Goal: Download file/media: Download file/media

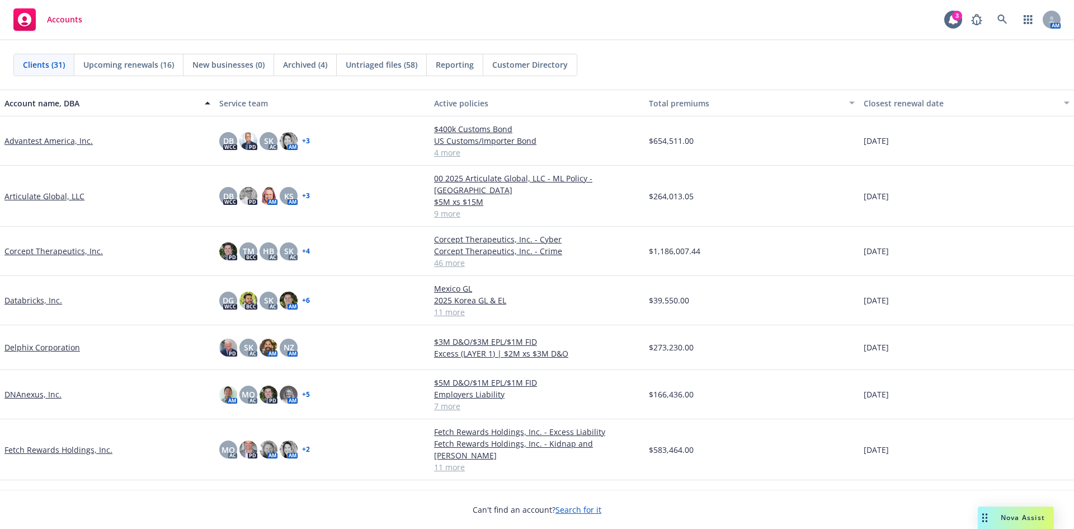
click at [37, 294] on link "Databricks, Inc." at bounding box center [33, 300] width 58 height 12
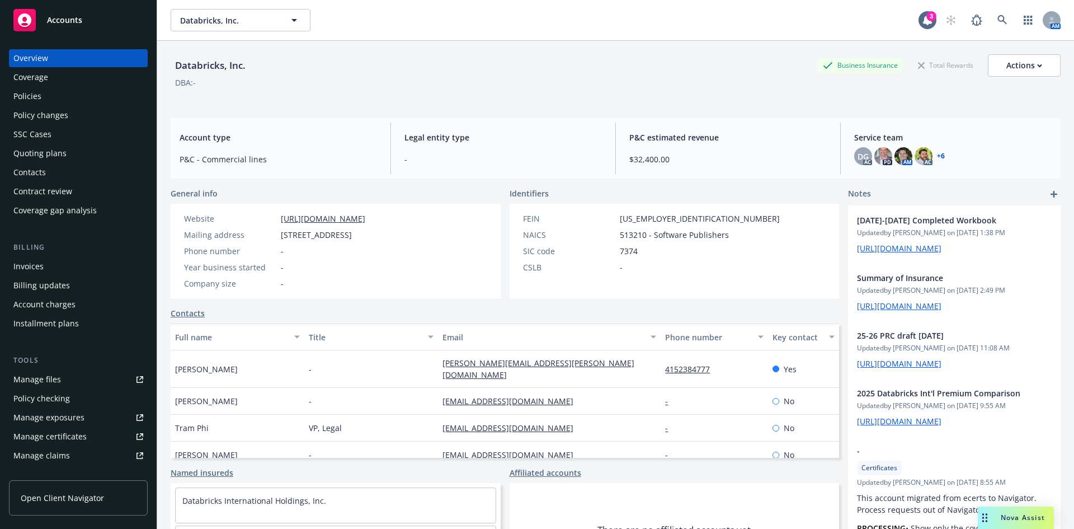
click at [47, 96] on div "Policies" at bounding box center [78, 96] width 130 height 18
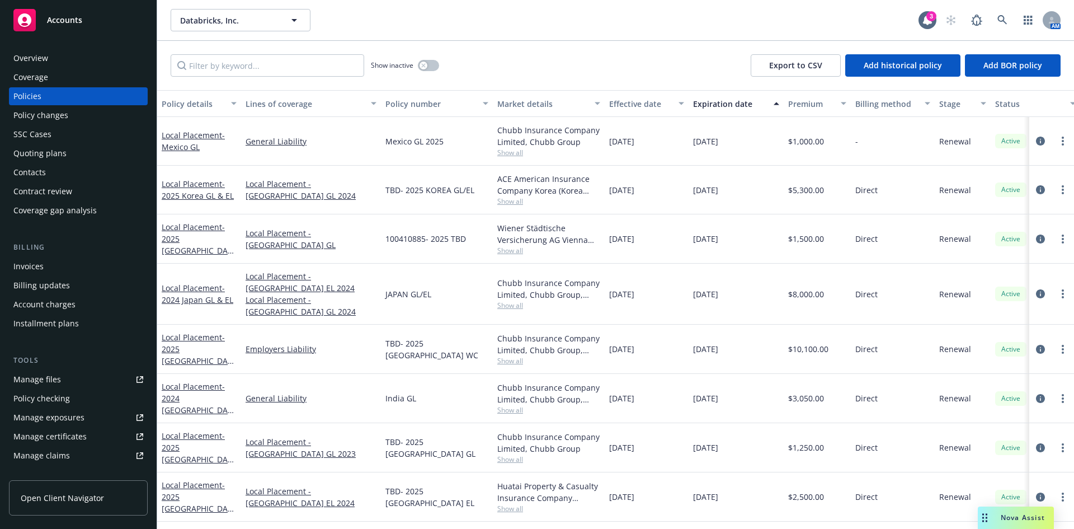
click at [57, 116] on div "Policy changes" at bounding box center [40, 115] width 55 height 18
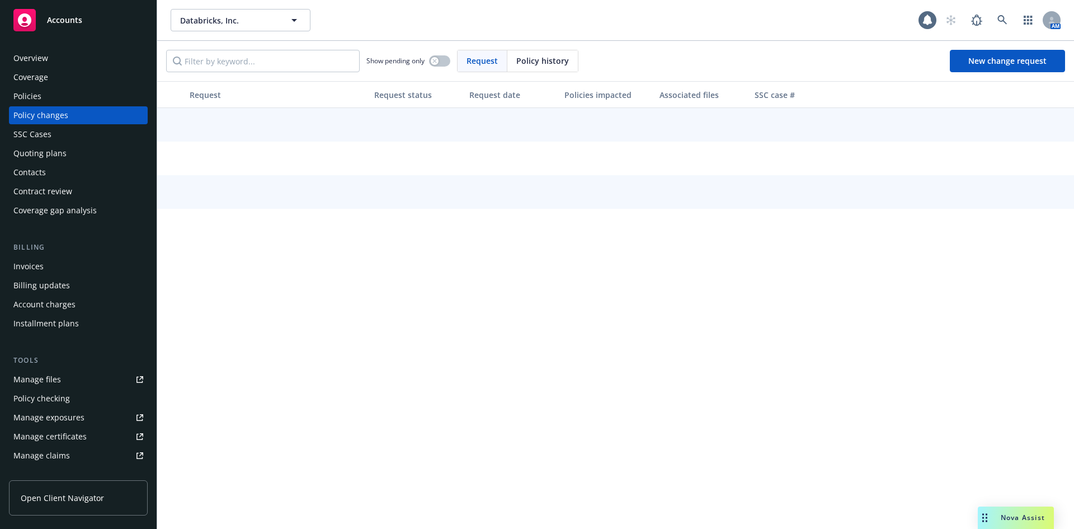
click at [59, 154] on div "Quoting plans" at bounding box center [39, 153] width 53 height 18
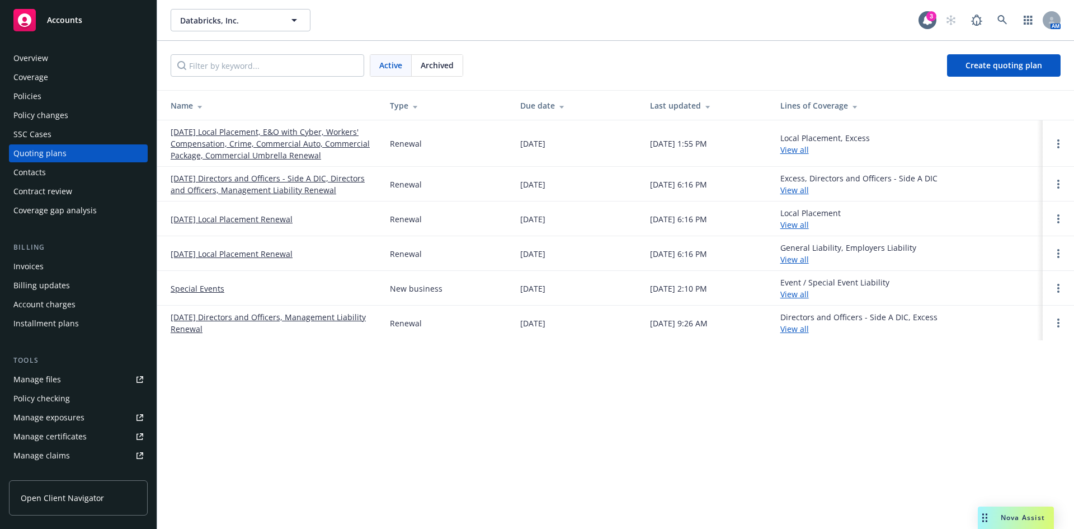
click at [255, 140] on link "[DATE] Local Placement, E&O with Cyber, Workers' Compensation, Crime, Commercia…" at bounding box center [271, 143] width 201 height 35
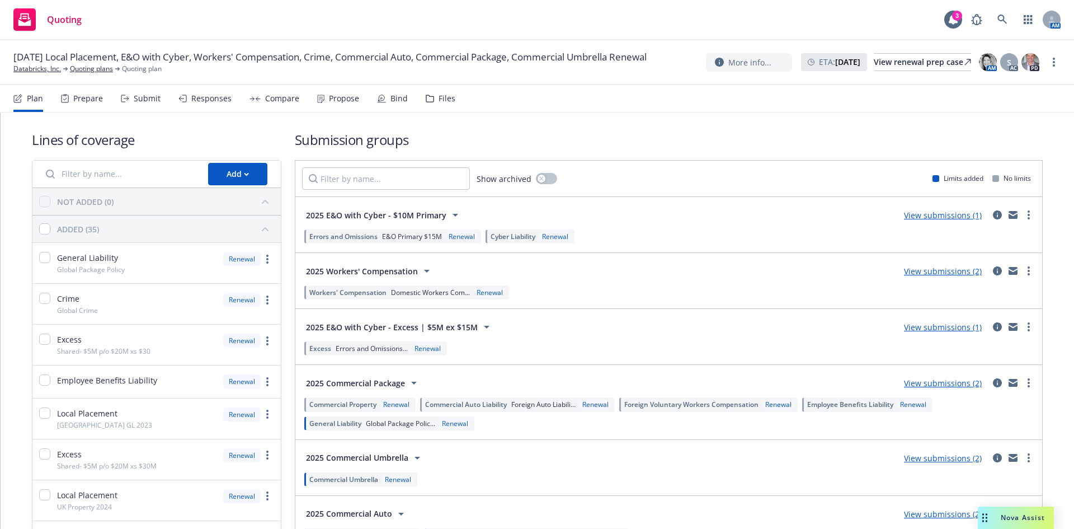
click at [209, 94] on div "Responses" at bounding box center [211, 98] width 40 height 9
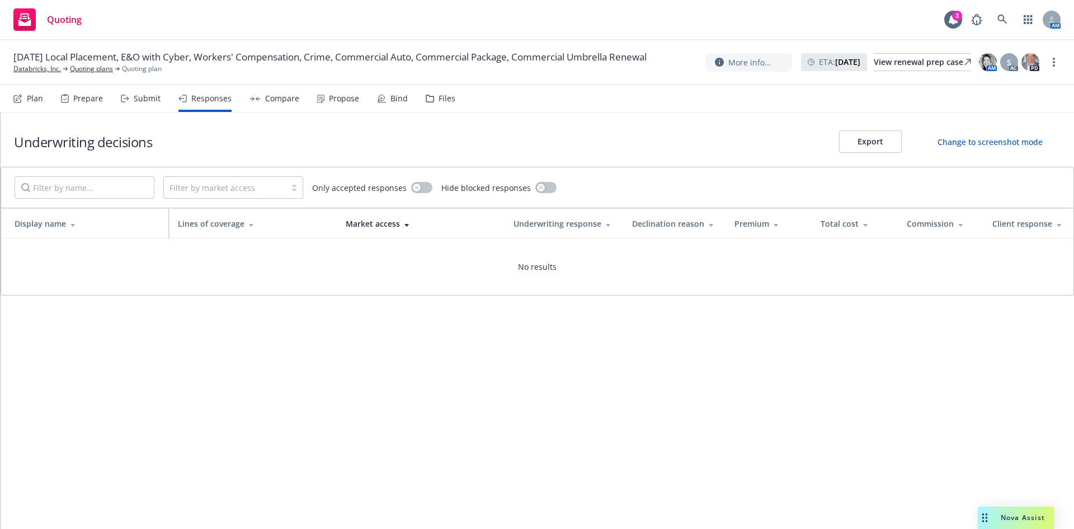
click at [285, 97] on div "Compare" at bounding box center [282, 98] width 34 height 9
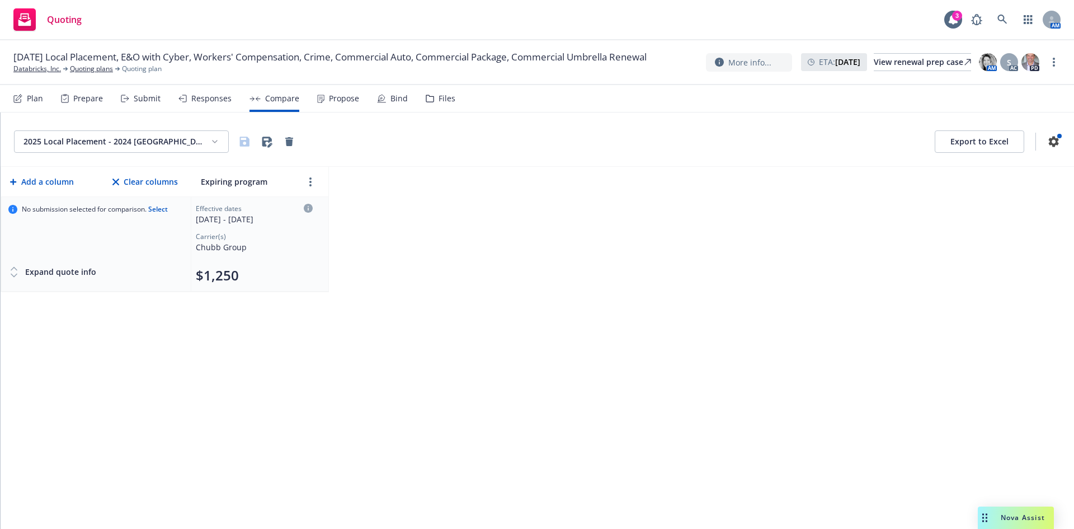
click at [334, 101] on div "Propose" at bounding box center [344, 98] width 30 height 9
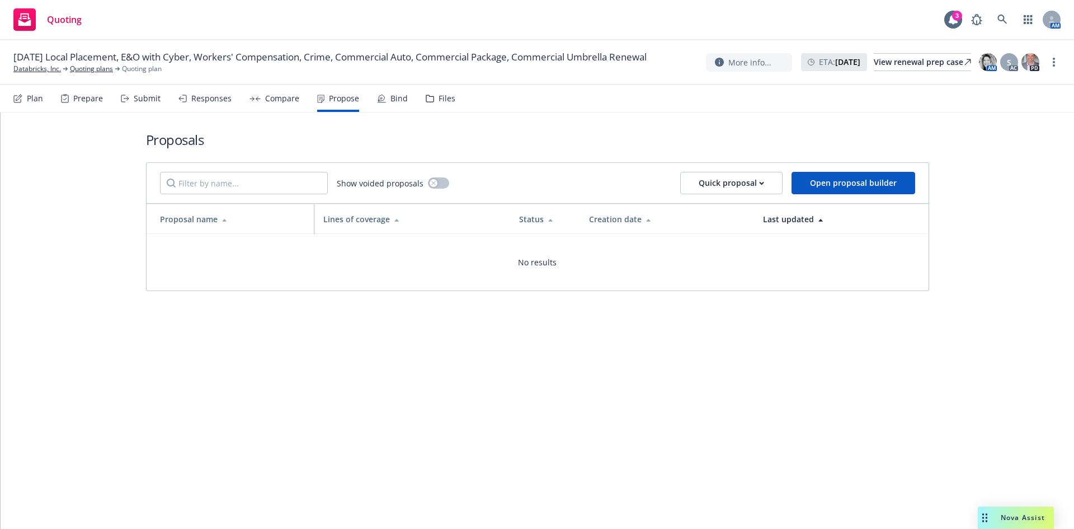
click at [149, 102] on div "Submit" at bounding box center [147, 98] width 27 height 9
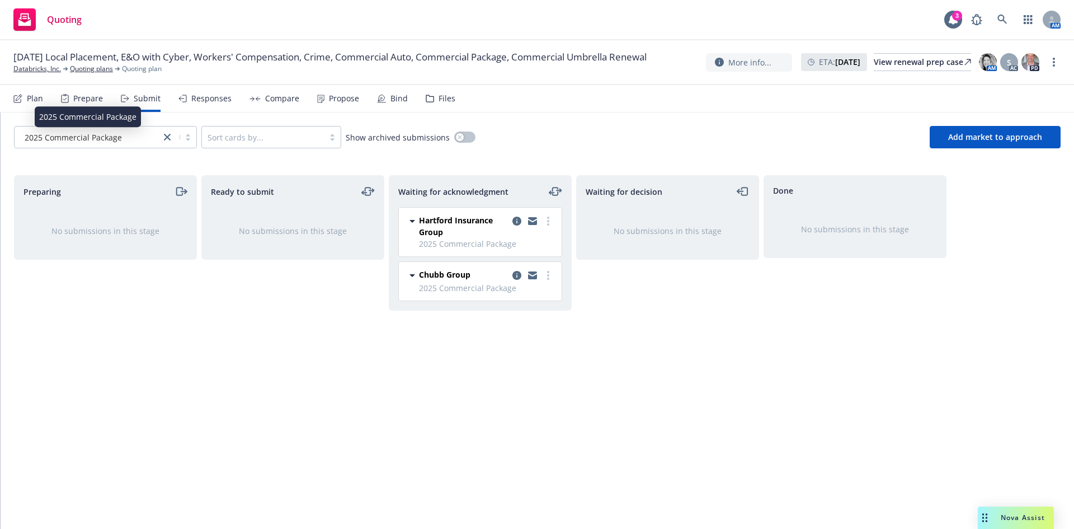
click at [116, 142] on span "2025 Commercial Package" at bounding box center [73, 137] width 97 height 12
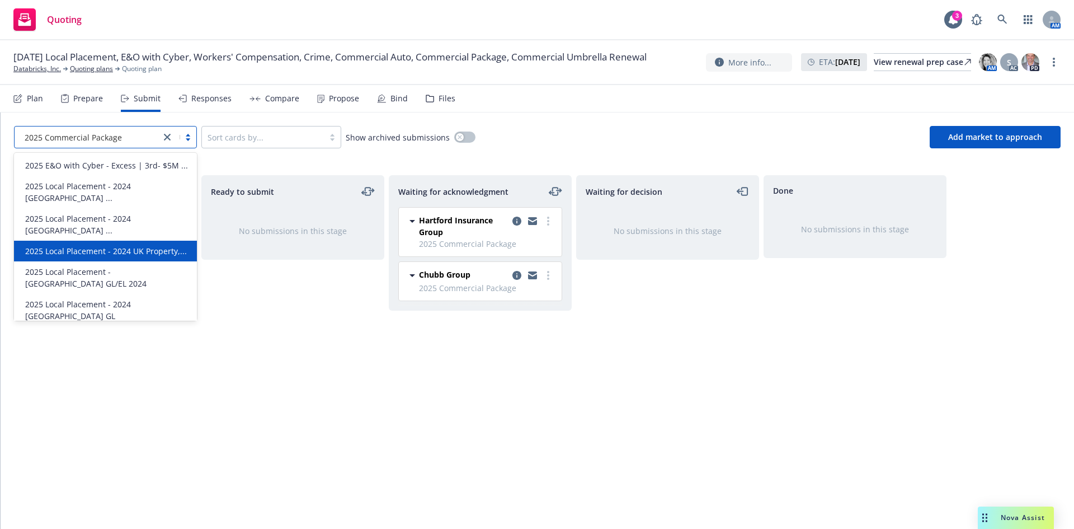
click at [529, 378] on div "Waiting for acknowledgment Hartford Insurance Group 2025 Commercial Package Thu…" at bounding box center [480, 340] width 183 height 330
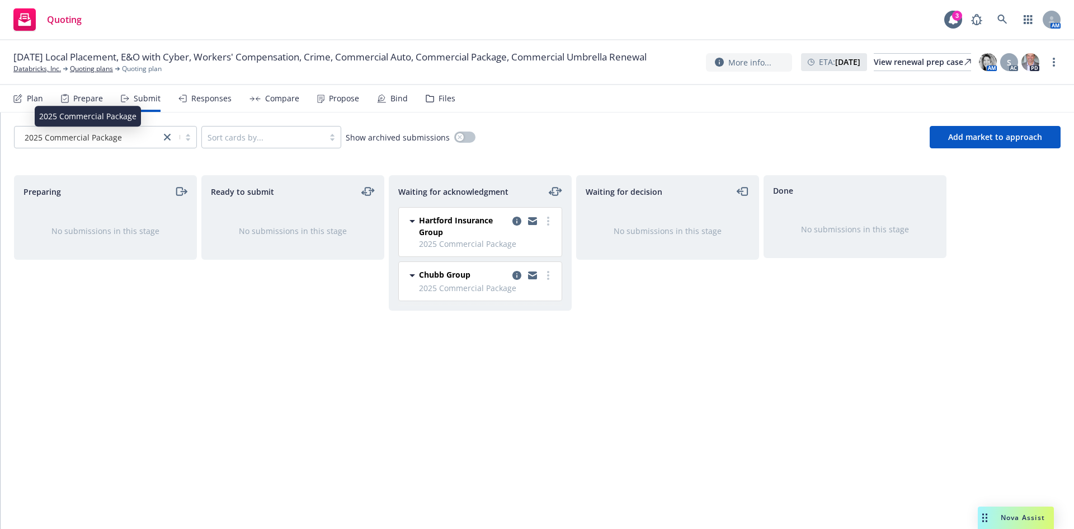
click at [135, 134] on div "2025 Commercial Package" at bounding box center [87, 137] width 135 height 12
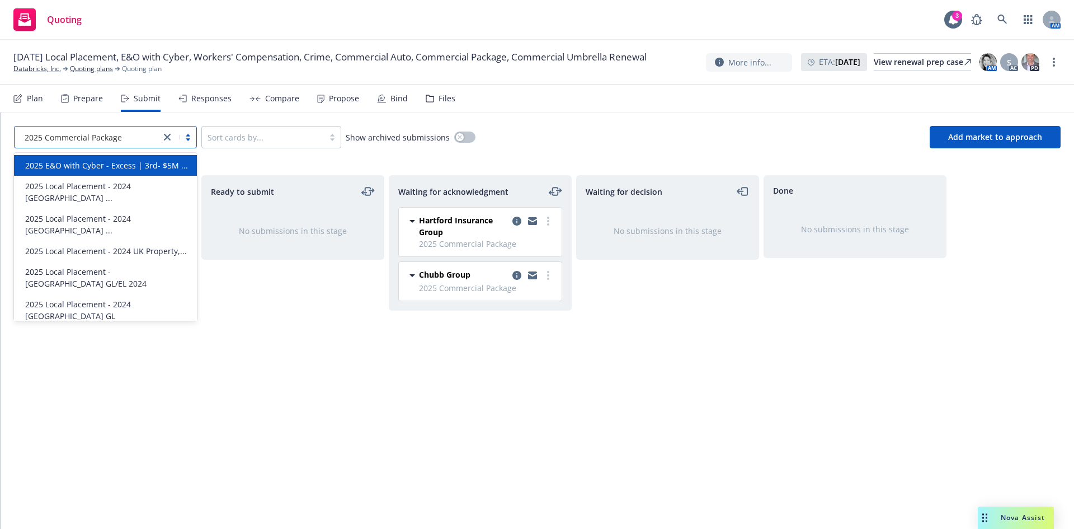
click at [111, 171] on span "2025 E&O with Cyber - Excess | 3rd- $5M ..." at bounding box center [106, 165] width 163 height 12
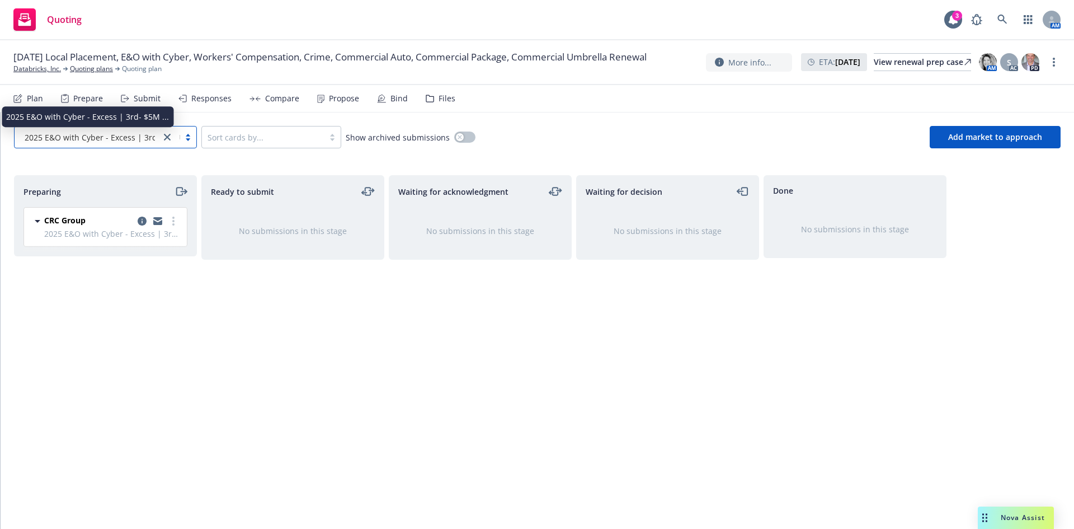
click at [121, 137] on span "2025 E&O with Cyber - Excess | 3rd- $5M ..." at bounding box center [106, 137] width 163 height 12
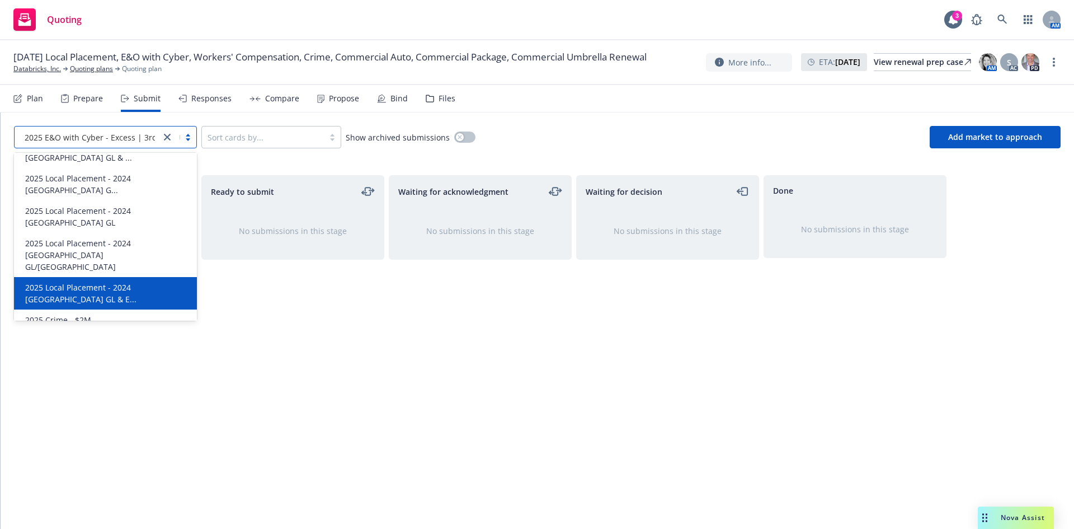
scroll to position [504, 0]
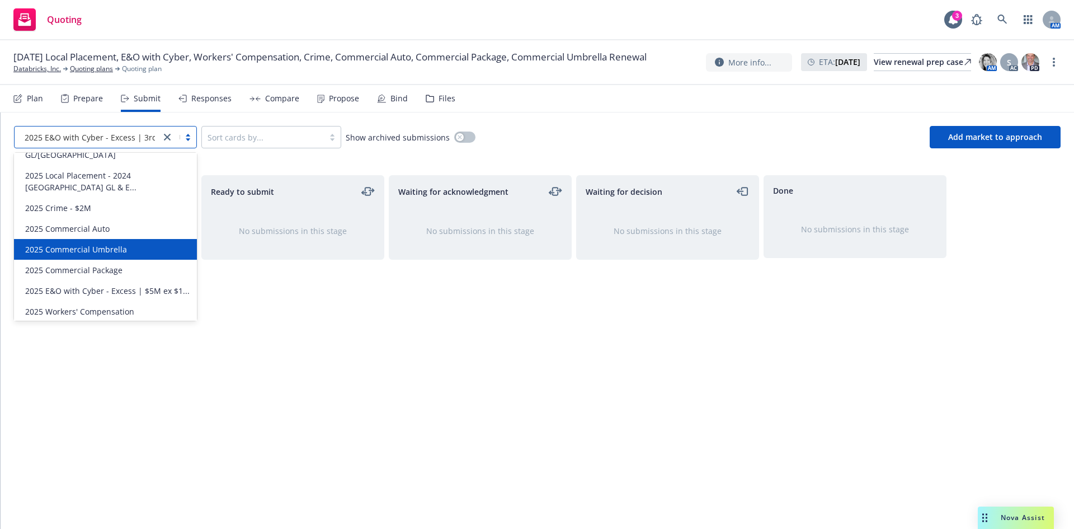
click at [95, 243] on span "2025 Commercial Umbrella" at bounding box center [76, 249] width 102 height 12
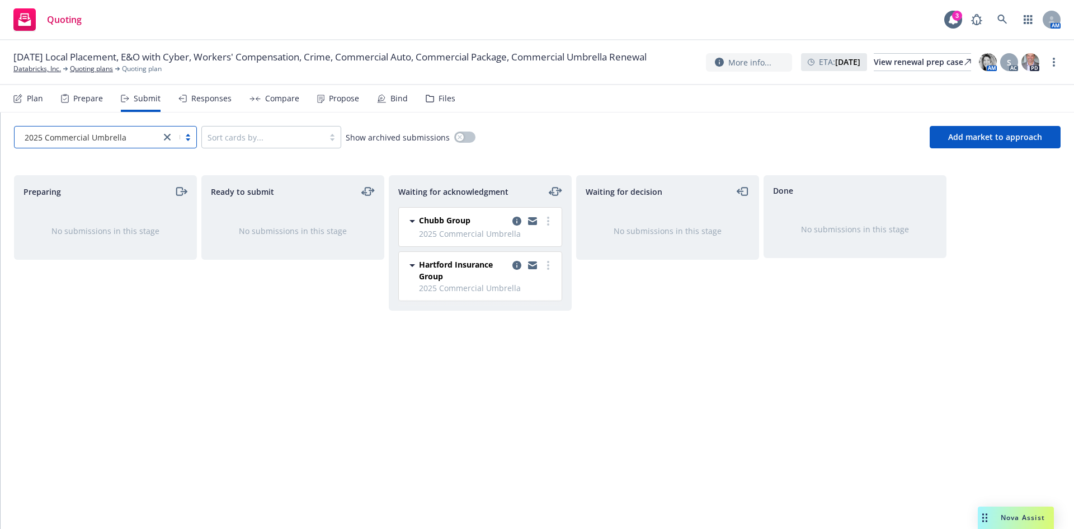
click at [58, 127] on div "2025 Commercial Umbrella" at bounding box center [87, 120] width 111 height 21
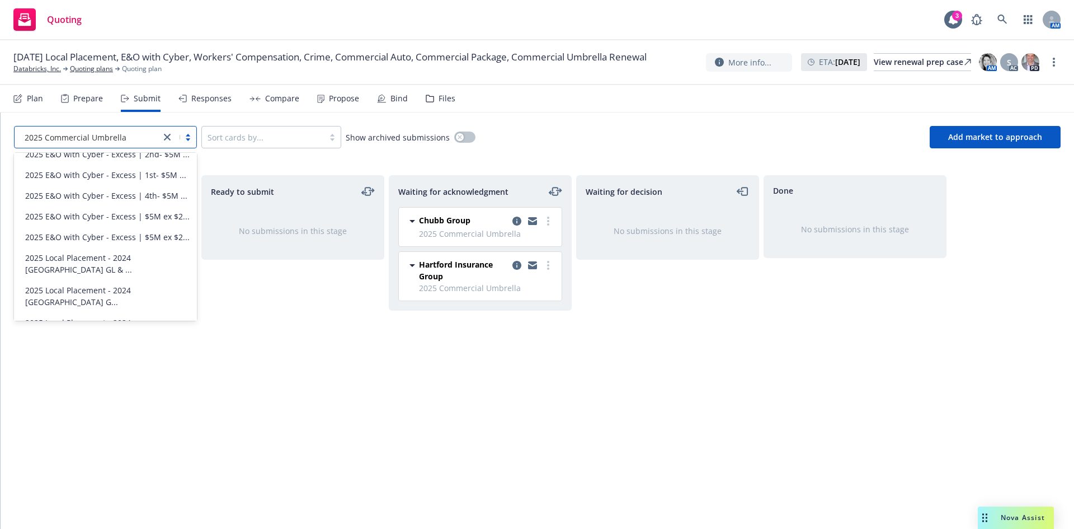
scroll to position [528, 0]
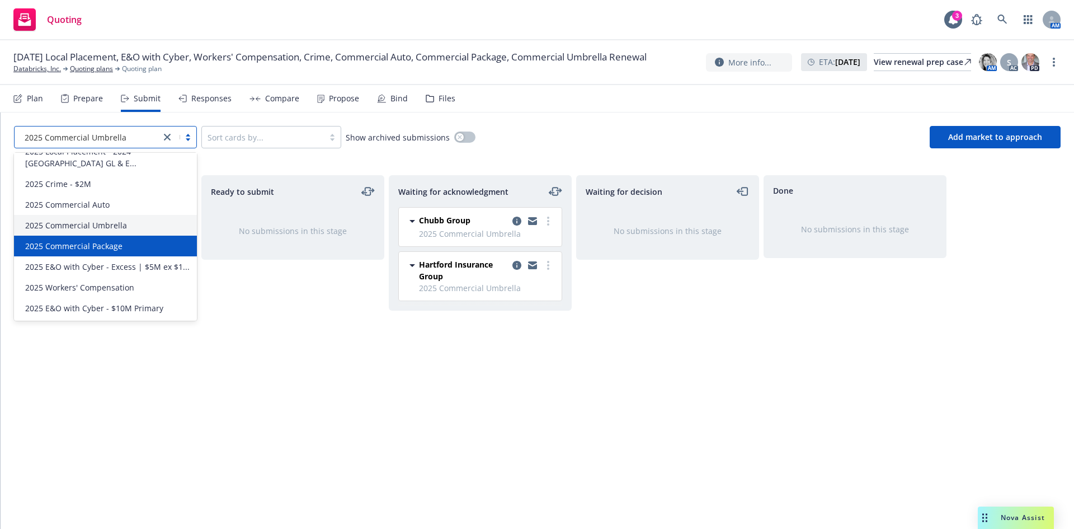
click at [91, 240] on span "2025 Commercial Package" at bounding box center [73, 246] width 97 height 12
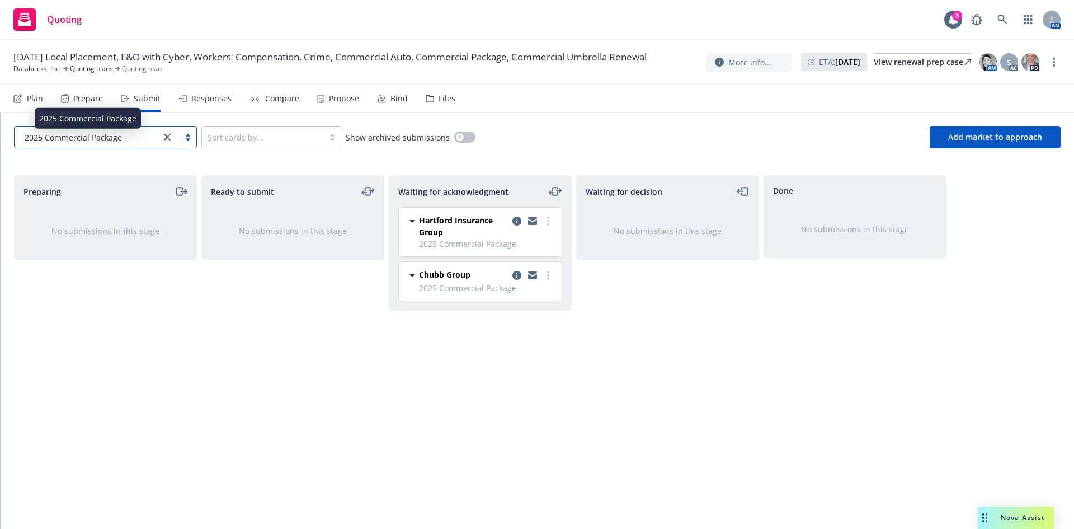
click at [85, 143] on span "2025 Commercial Package" at bounding box center [73, 137] width 97 height 12
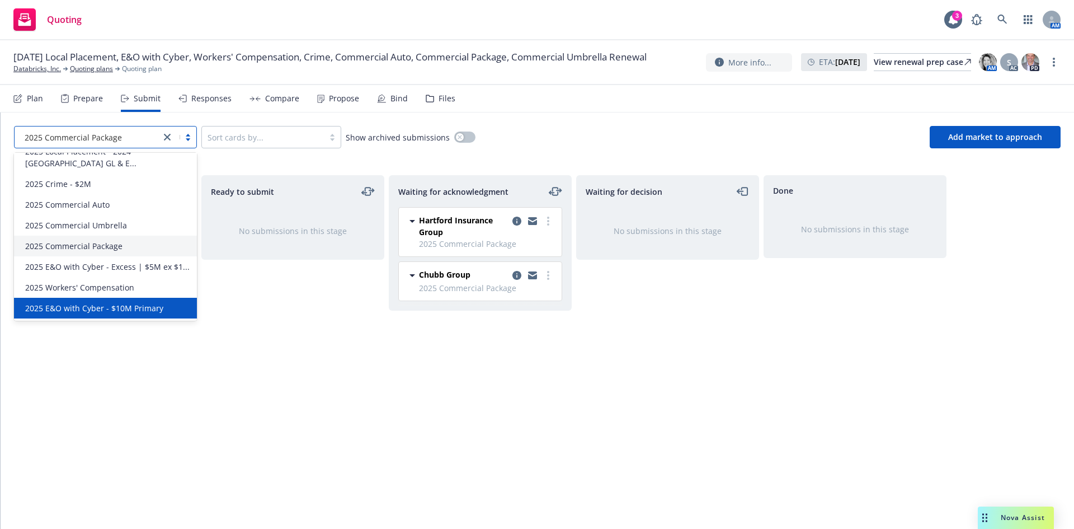
click at [104, 312] on span "2025 E&O with Cyber - $10M Primary" at bounding box center [94, 308] width 138 height 12
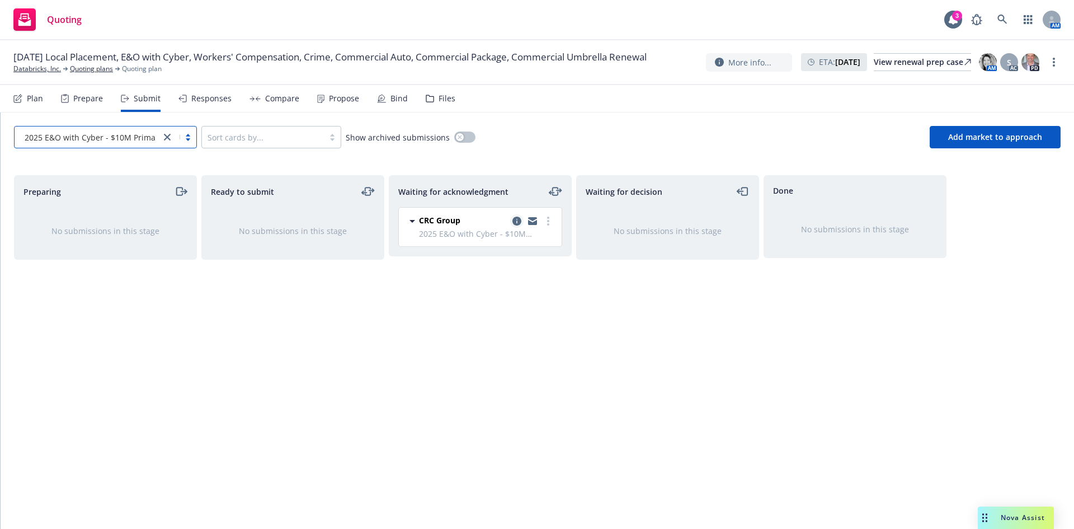
click at [517, 223] on icon "copy logging email" at bounding box center [517, 221] width 9 height 9
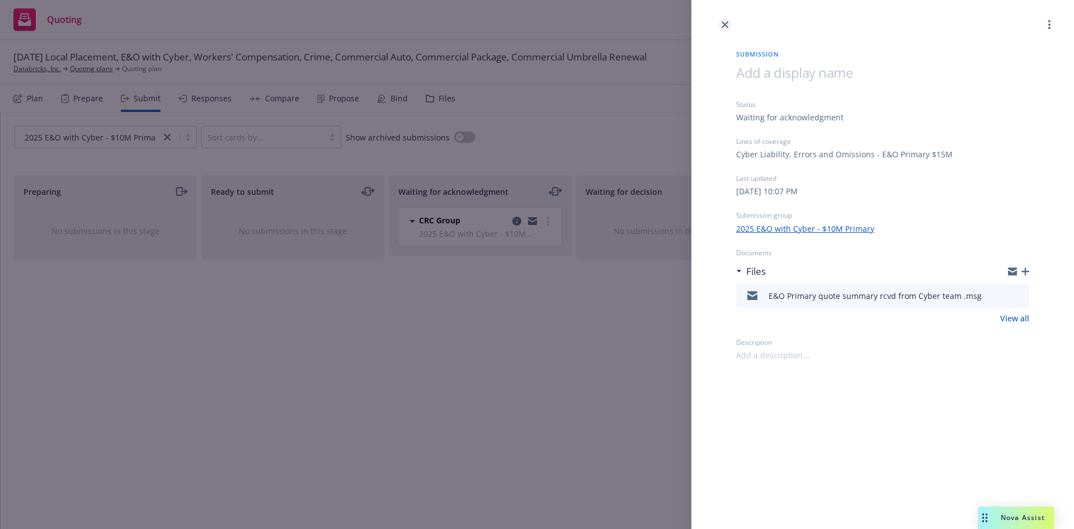
click at [725, 24] on icon "close" at bounding box center [725, 24] width 7 height 7
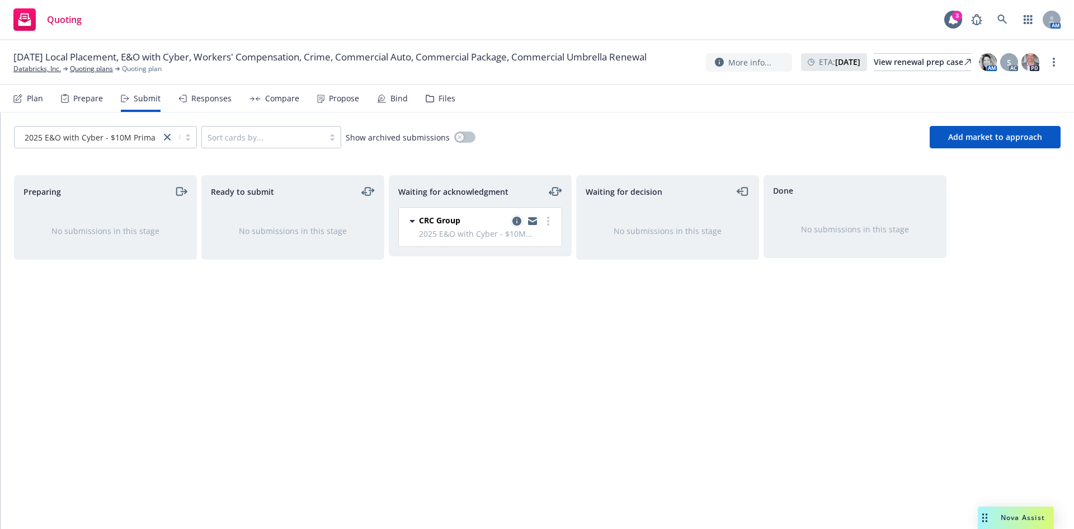
click at [515, 225] on icon "copy logging email" at bounding box center [517, 221] width 9 height 9
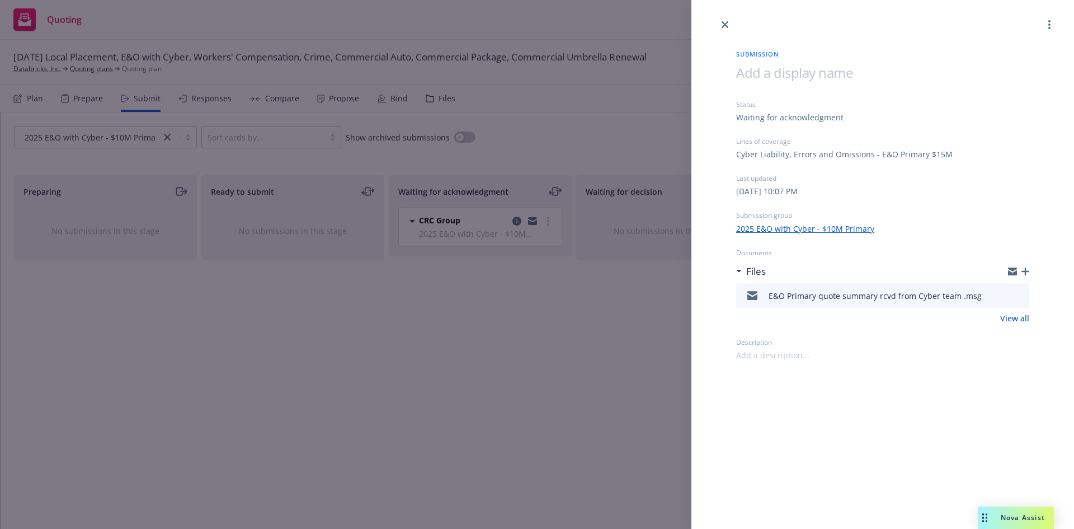
drag, startPoint x: 548, startPoint y: 292, endPoint x: 584, endPoint y: 223, distance: 77.1
click at [563, 279] on div "Submission Status Waiting for acknowledgment Lines of coverage Cyber Liability,…" at bounding box center [537, 264] width 1074 height 529
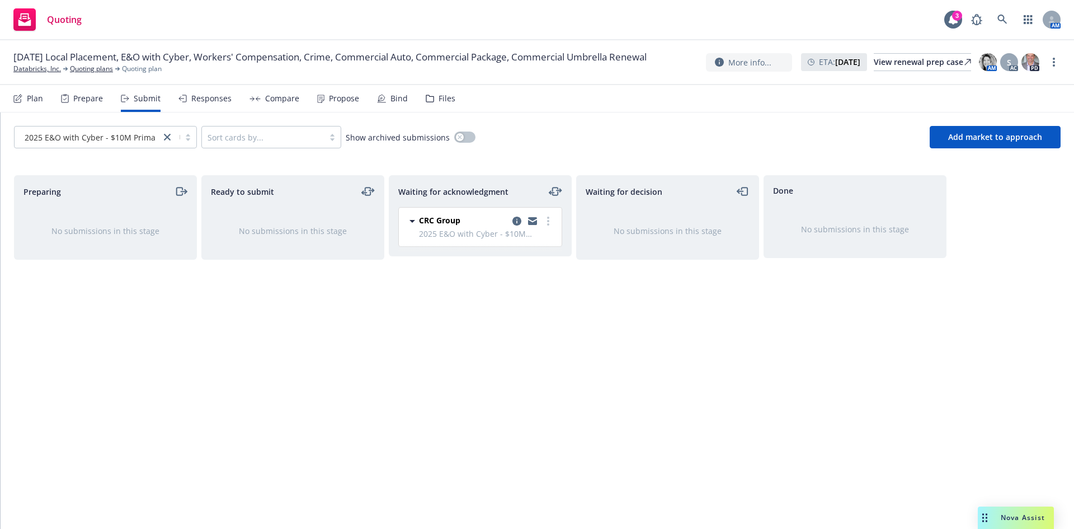
click at [34, 104] on div "Plan" at bounding box center [28, 98] width 30 height 27
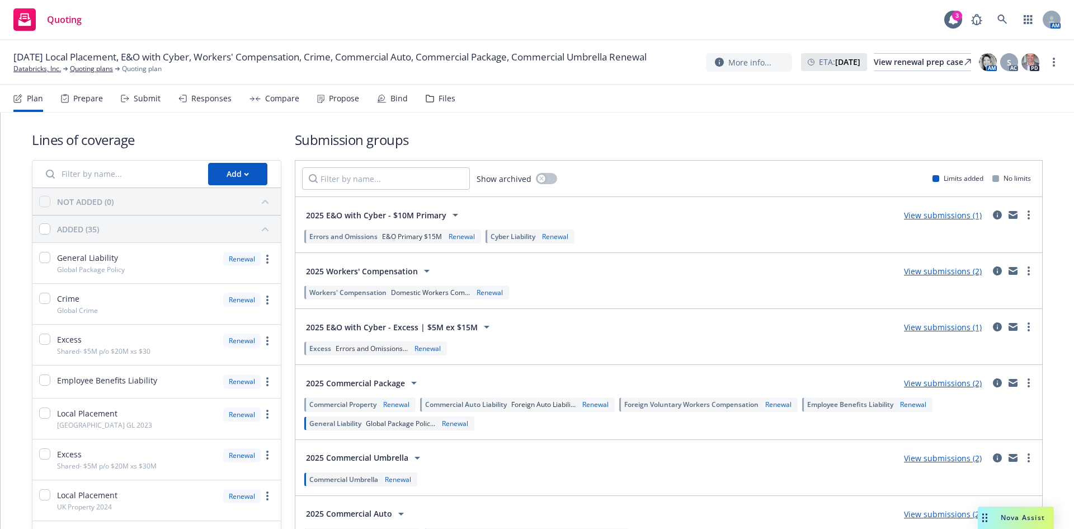
click at [95, 104] on div "Prepare" at bounding box center [82, 98] width 42 height 27
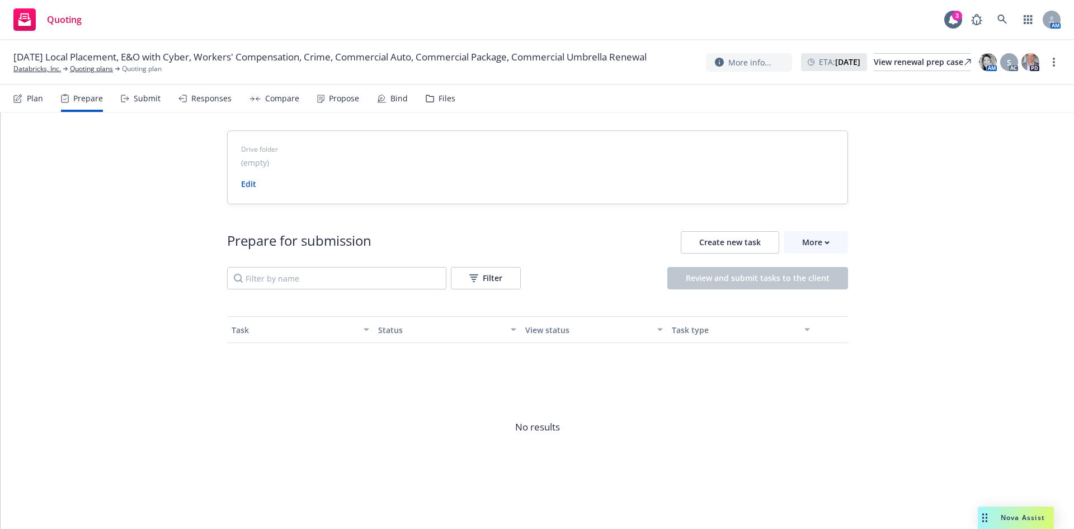
click at [144, 97] on div "Submit" at bounding box center [147, 98] width 27 height 9
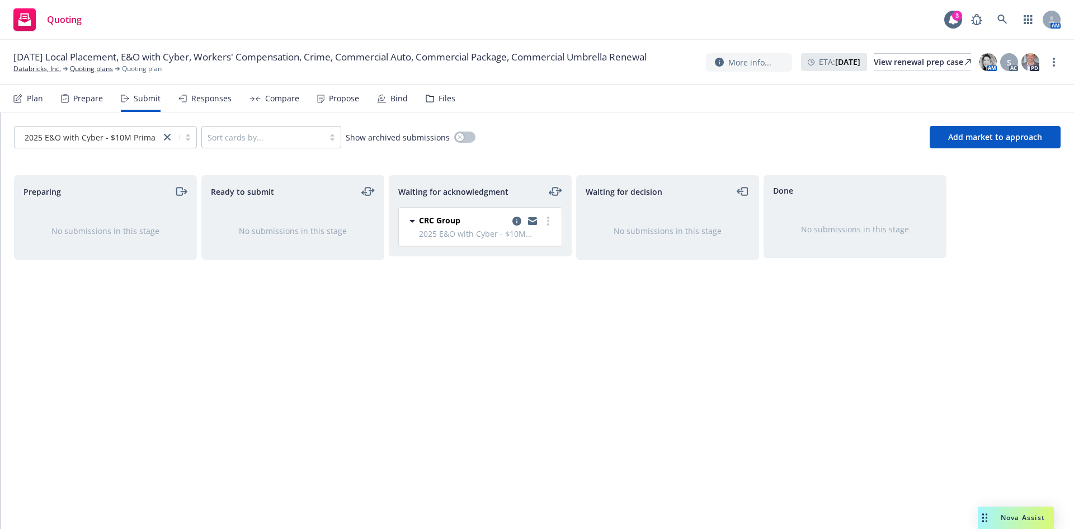
click at [223, 96] on div "Responses" at bounding box center [211, 98] width 40 height 9
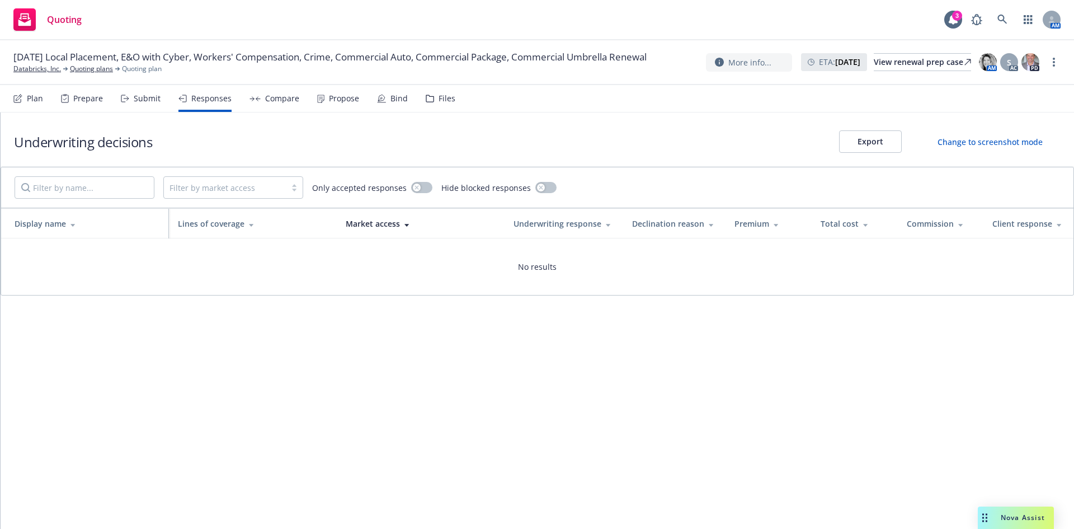
click at [151, 101] on div "Submit" at bounding box center [147, 98] width 27 height 9
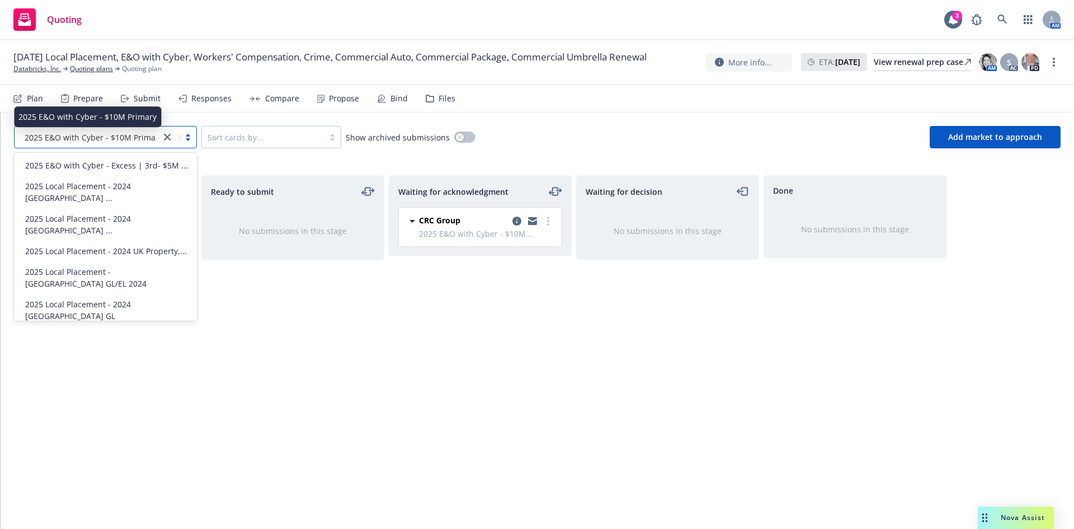
click at [74, 143] on span "2025 E&O with Cyber - $10M Primary" at bounding box center [94, 137] width 138 height 12
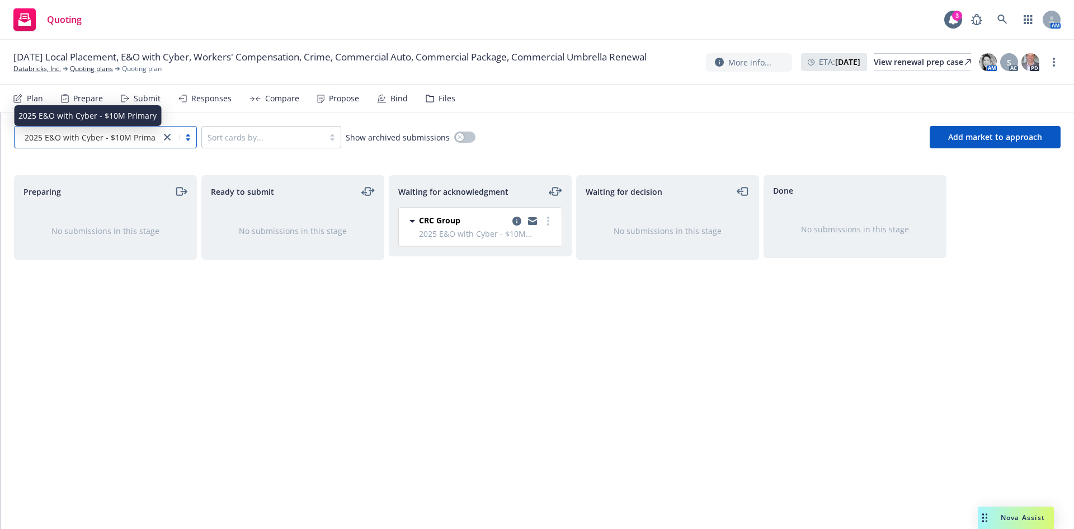
click at [132, 138] on span "2025 E&O with Cyber - $10M Primary" at bounding box center [94, 137] width 138 height 12
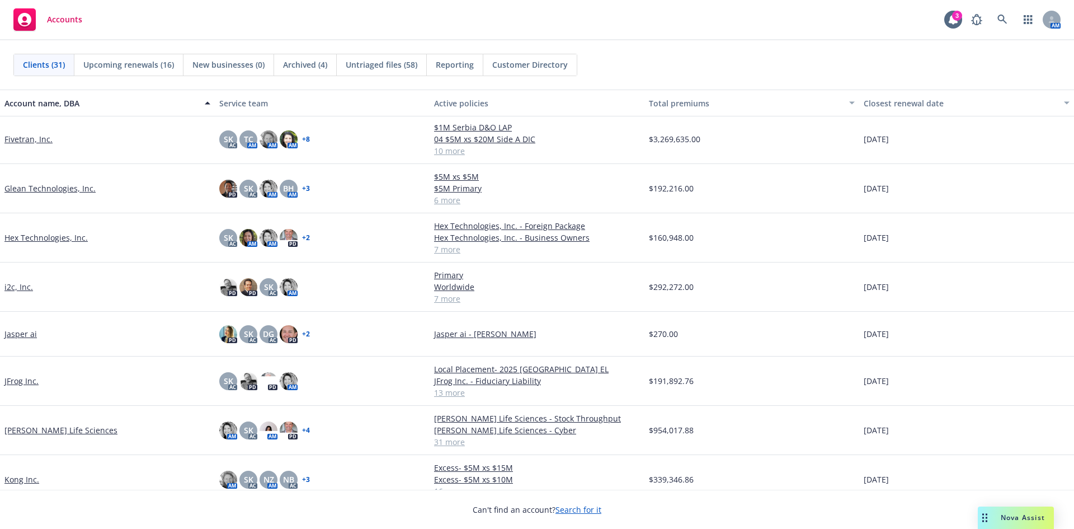
scroll to position [224, 0]
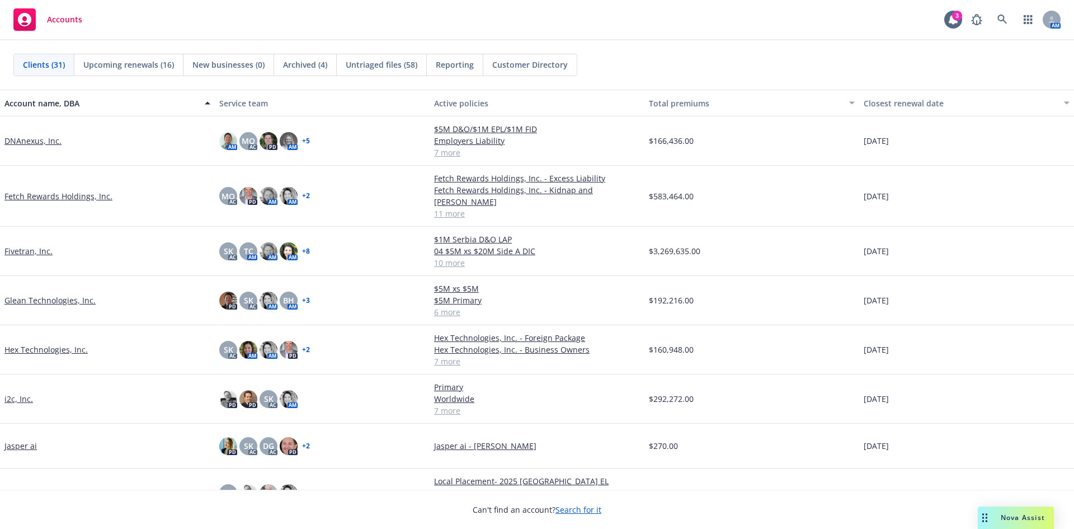
click at [49, 194] on link "Fetch Rewards Holdings, Inc." at bounding box center [58, 196] width 108 height 12
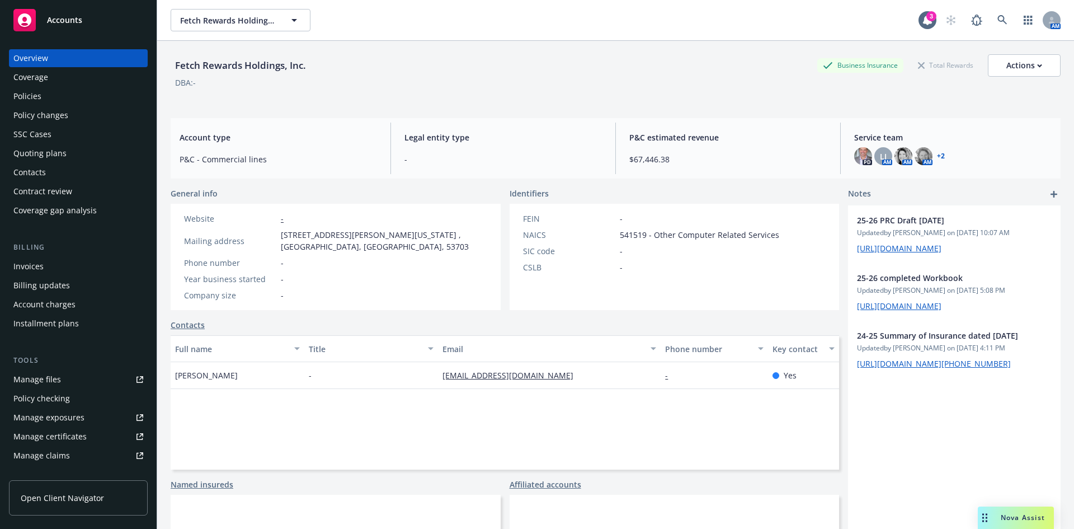
click at [22, 96] on div "Policies" at bounding box center [27, 96] width 28 height 18
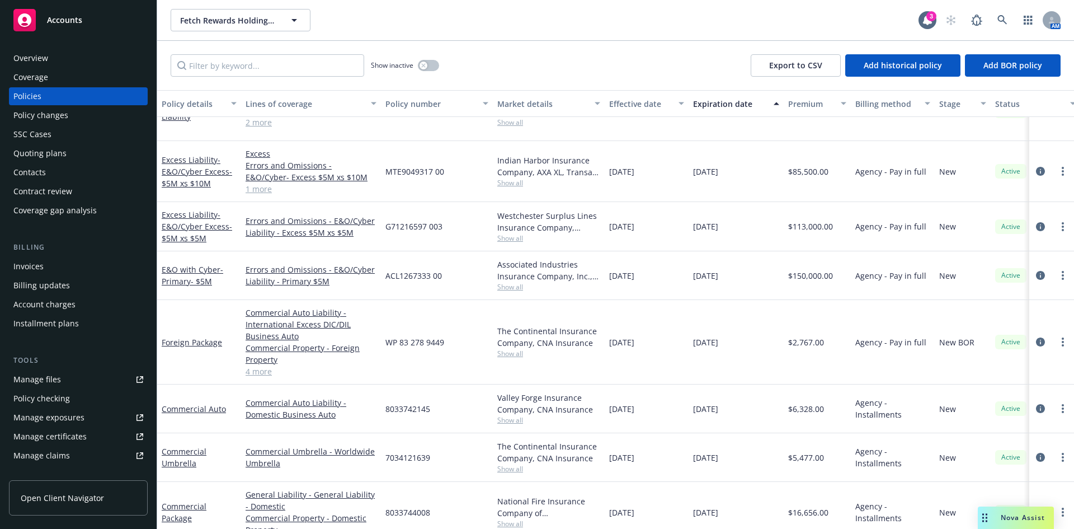
scroll to position [271, 0]
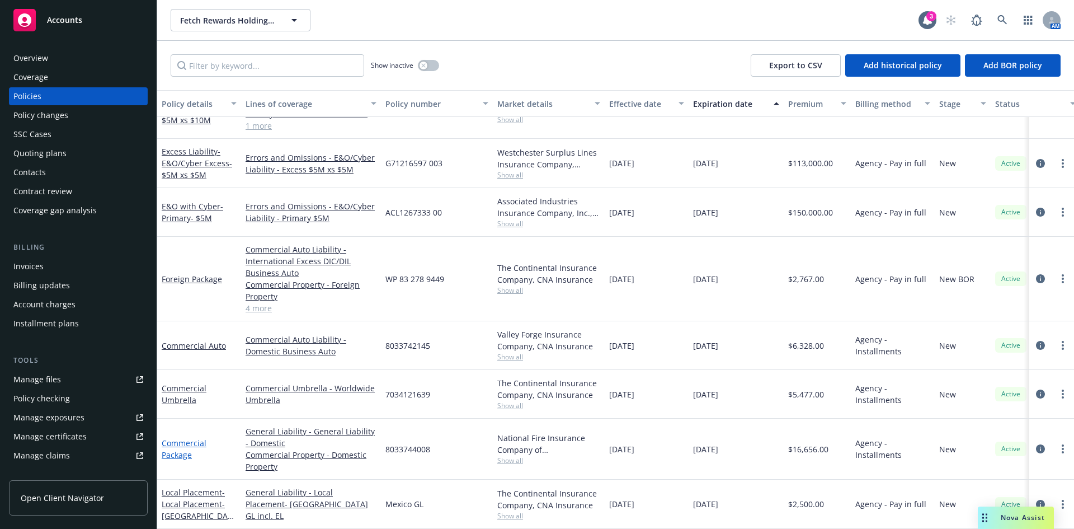
click at [181, 446] on link "Commercial Package" at bounding box center [184, 449] width 45 height 22
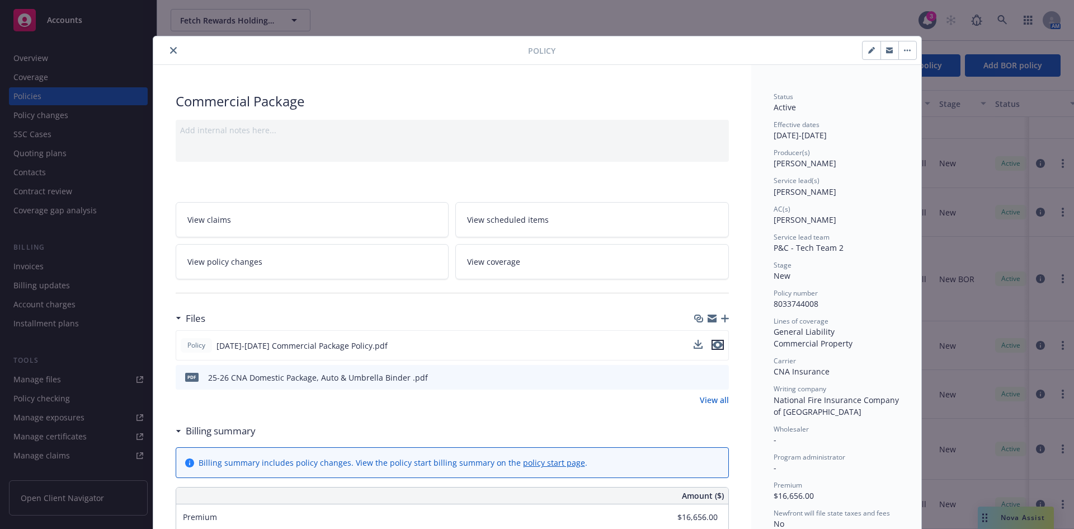
click at [715, 344] on icon "preview file" at bounding box center [718, 345] width 10 height 8
click at [167, 51] on button "close" at bounding box center [173, 50] width 13 height 13
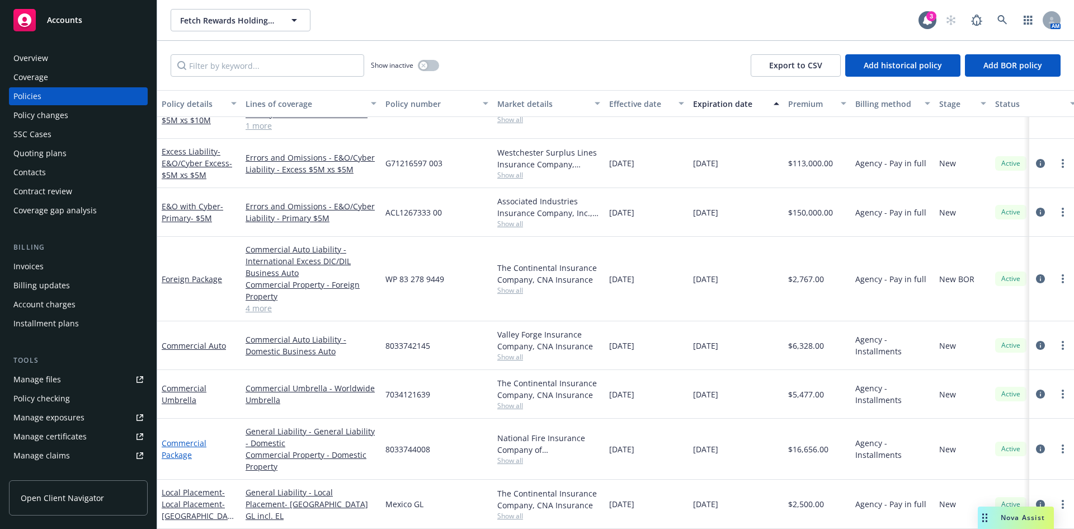
click at [173, 447] on link "Commercial Package" at bounding box center [184, 449] width 45 height 22
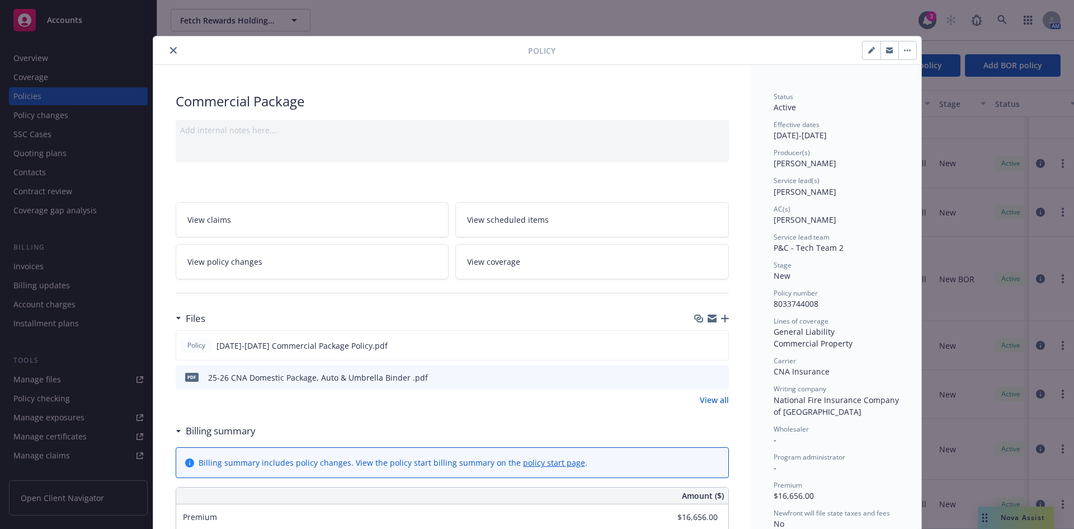
scroll to position [34, 0]
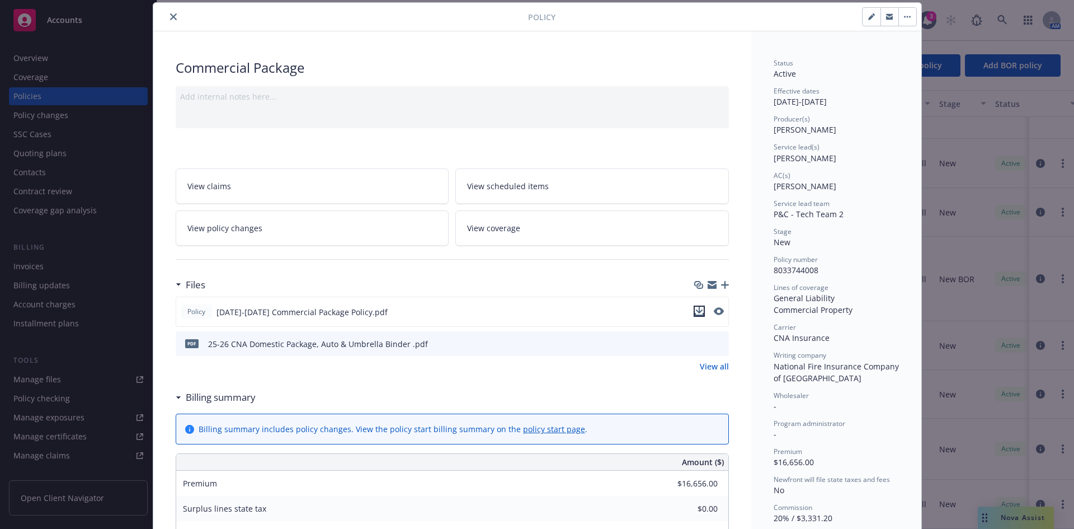
click at [696, 310] on icon "download file" at bounding box center [699, 311] width 9 height 9
click at [170, 17] on icon "close" at bounding box center [173, 16] width 7 height 7
